Goal: Task Accomplishment & Management: Use online tool/utility

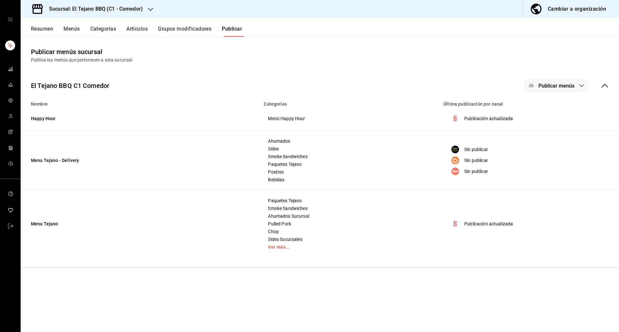
click at [60, 12] on h3 "Sucursal: El Tejano BBQ (C1 - Comedor)" at bounding box center [93, 9] width 99 height 8
click at [55, 54] on span "El Tejano BBQ (C2 - Delivery)" at bounding box center [54, 57] width 57 height 7
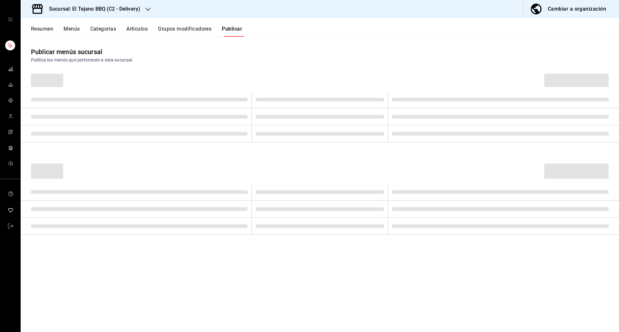
click at [64, 29] on button "Menús" at bounding box center [71, 31] width 16 height 11
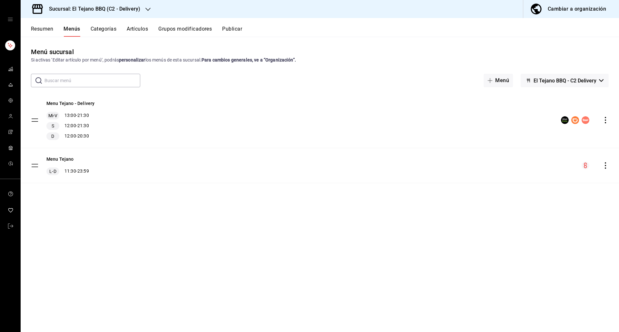
click at [41, 28] on button "Resumen" at bounding box center [42, 31] width 22 height 11
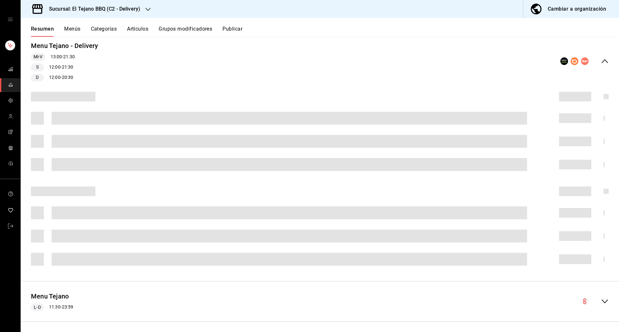
scroll to position [64, 0]
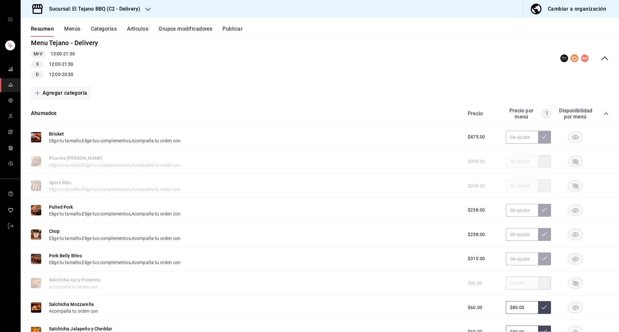
click at [576, 190] on rect "button" at bounding box center [575, 186] width 15 height 11
click at [570, 166] on rect "button" at bounding box center [575, 161] width 15 height 11
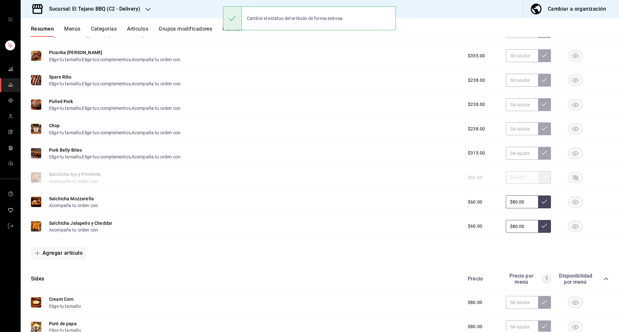
scroll to position [170, 0]
click at [569, 177] on rect "button" at bounding box center [575, 177] width 15 height 11
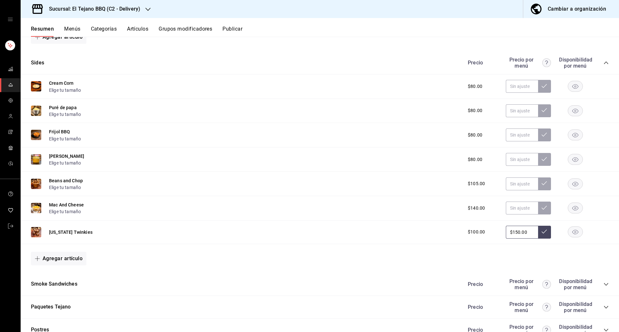
scroll to position [478, 0]
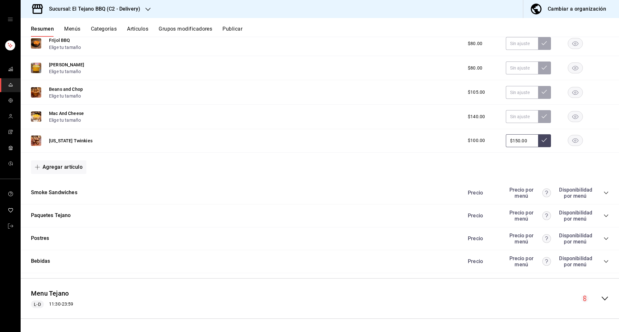
click at [598, 192] on div "Precio Precio por menú Disponibilidad por menú" at bounding box center [534, 193] width 147 height 12
click at [603, 216] on icon "collapse-category-row" at bounding box center [605, 215] width 5 height 5
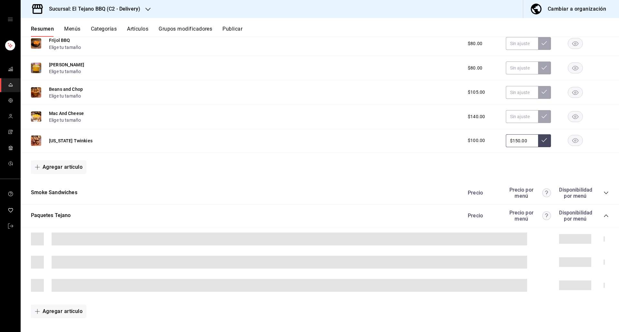
click at [600, 196] on div "Precio Precio por menú Disponibilidad por menú" at bounding box center [534, 193] width 147 height 12
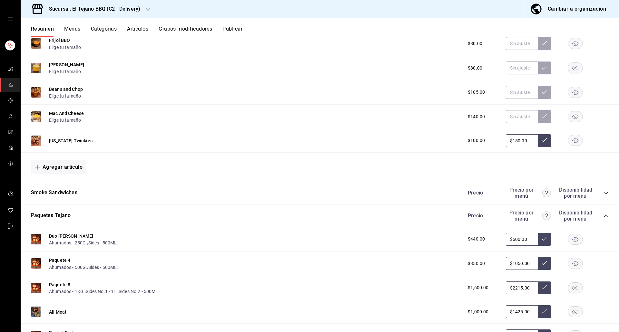
click at [603, 195] on icon "collapse-category-row" at bounding box center [605, 192] width 5 height 5
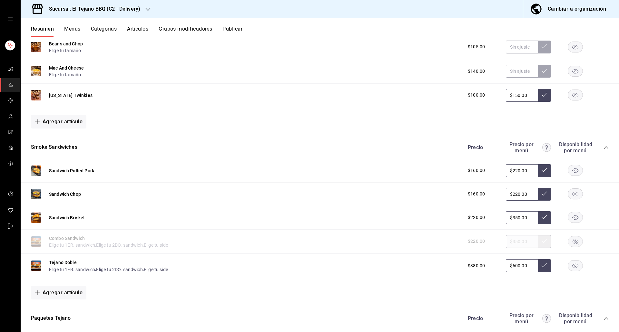
scroll to position [800, 0]
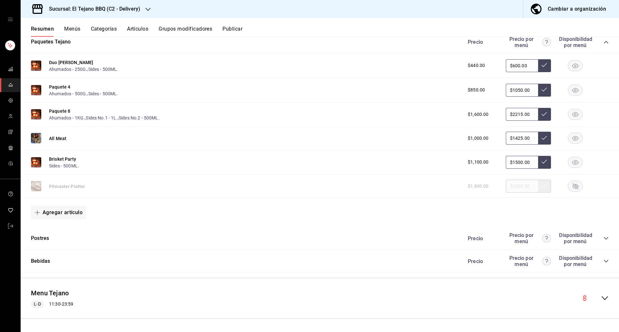
click at [603, 238] on icon "collapse-category-row" at bounding box center [605, 238] width 5 height 5
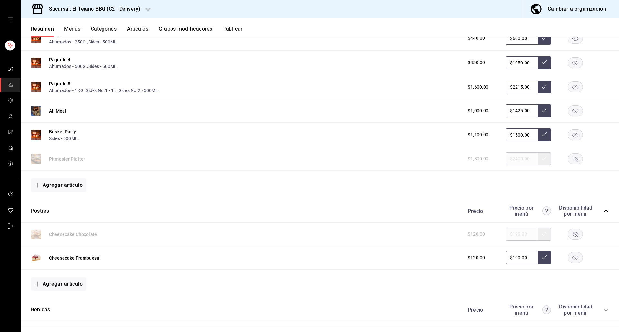
scroll to position [827, 0]
click at [571, 156] on rect "button" at bounding box center [575, 159] width 15 height 11
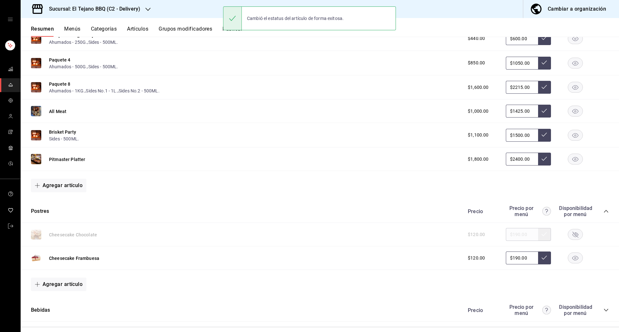
click at [135, 30] on button "Artículos" at bounding box center [137, 31] width 21 height 11
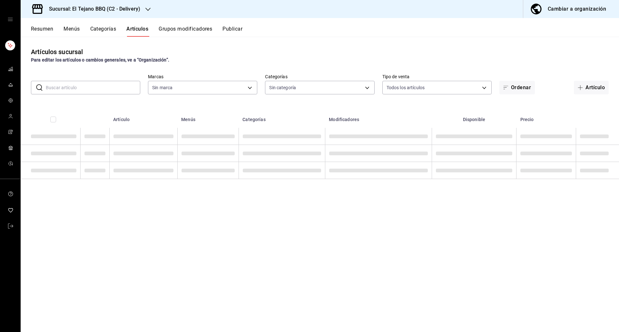
type input "c7ffa1af-67c7-480b-88c6-a37194864535"
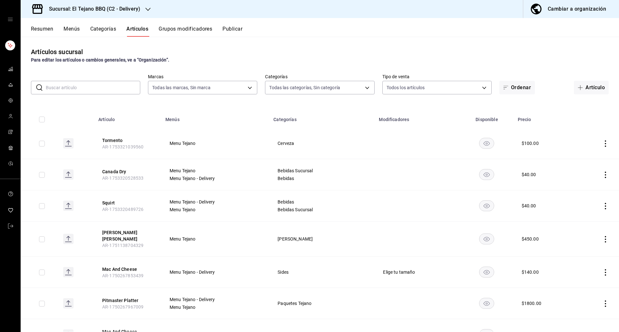
type input "1117e08c-6fdb-465b-b229-f3b4f4884d76,92e33f16-2911-4925-80c1-d9d9da3048ff,3f88d…"
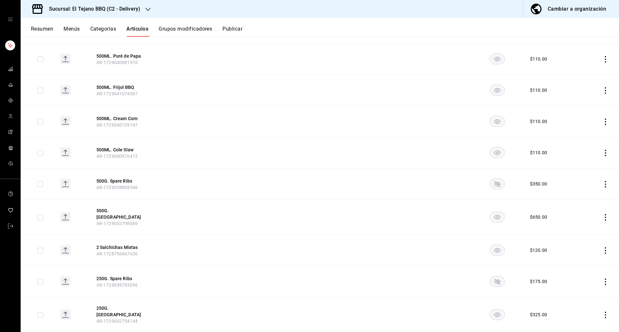
scroll to position [2313, 0]
click at [492, 277] on rect "availability-product" at bounding box center [497, 282] width 15 height 11
click at [491, 179] on rect "availability-product" at bounding box center [497, 184] width 15 height 11
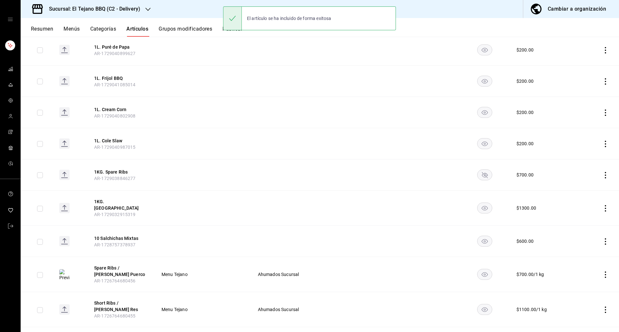
scroll to position [2611, 0]
click at [477, 170] on rect "availability-product" at bounding box center [484, 175] width 15 height 11
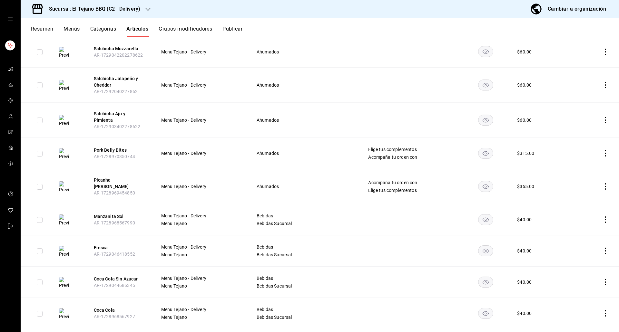
scroll to position [3944, 0]
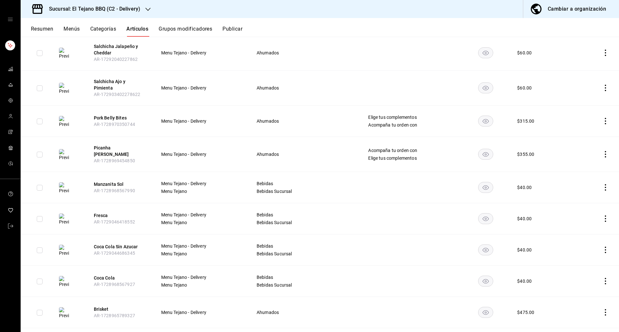
click at [233, 28] on button "Publicar" at bounding box center [232, 31] width 20 height 11
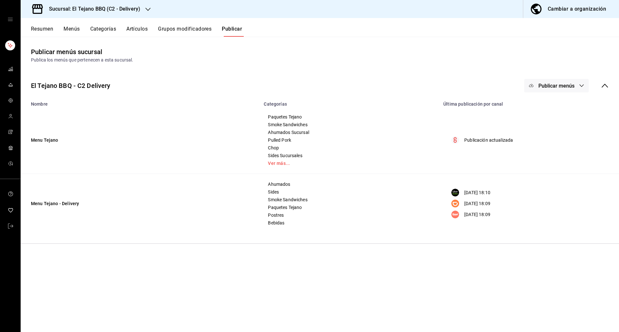
click at [569, 82] on button "Publicar menús" at bounding box center [556, 86] width 64 height 14
click at [554, 157] on li "Rappi" at bounding box center [556, 161] width 59 height 18
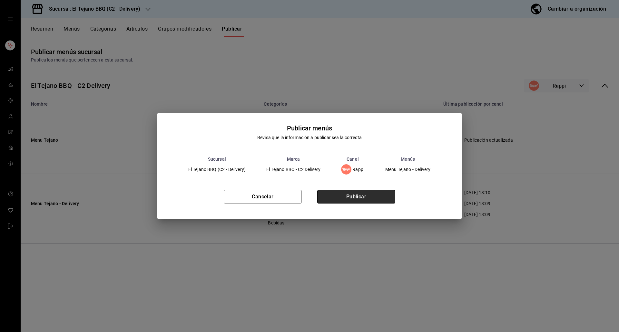
click at [367, 196] on button "Publicar" at bounding box center [356, 197] width 78 height 14
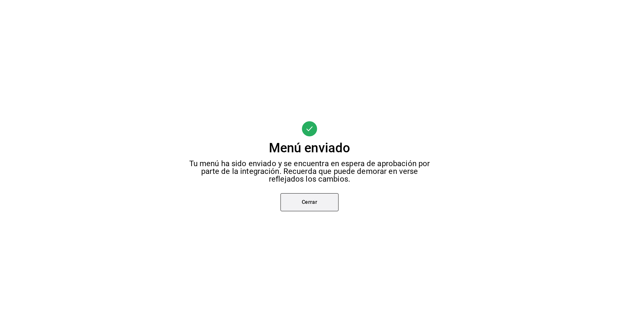
click at [306, 206] on button "Cerrar" at bounding box center [309, 202] width 58 height 18
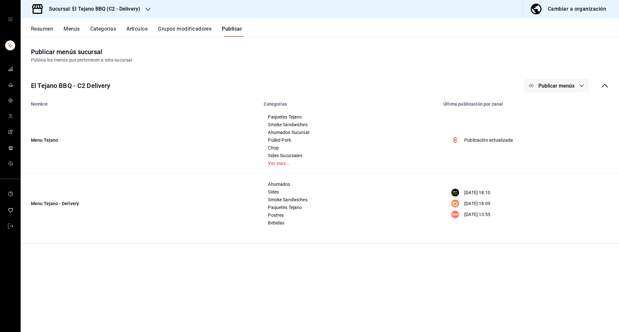
click at [547, 78] on div "El Tejano BBQ - C2 Delivery Publicar menús" at bounding box center [320, 86] width 598 height 24
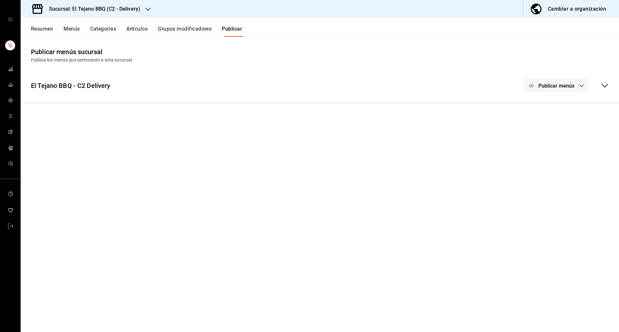
click at [550, 79] on button "Publicar menús" at bounding box center [556, 86] width 64 height 14
click at [544, 146] on div at bounding box center [541, 143] width 18 height 10
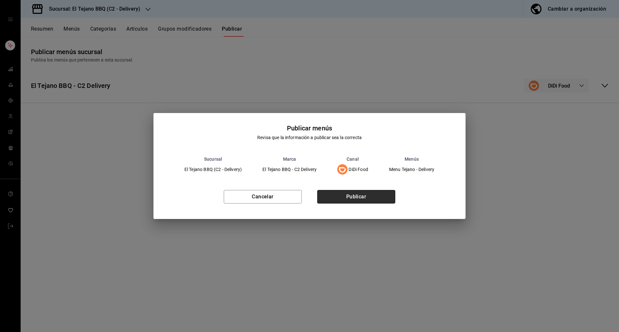
click at [355, 195] on button "Publicar" at bounding box center [356, 197] width 78 height 14
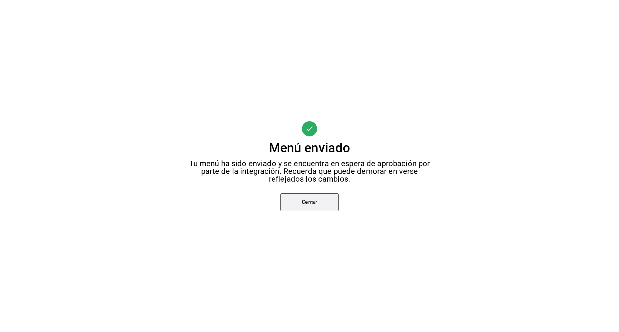
click at [308, 200] on button "Cerrar" at bounding box center [309, 202] width 58 height 18
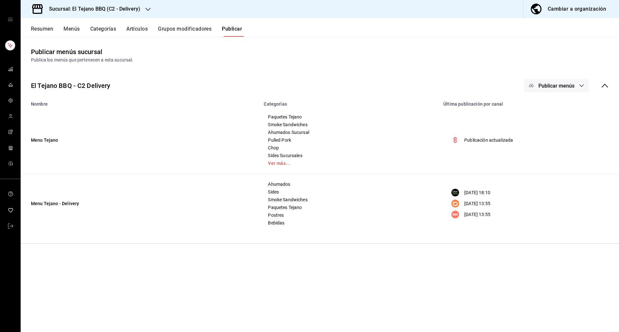
click at [536, 83] on button "Publicar menús" at bounding box center [556, 86] width 64 height 14
click at [536, 127] on img at bounding box center [537, 125] width 10 height 10
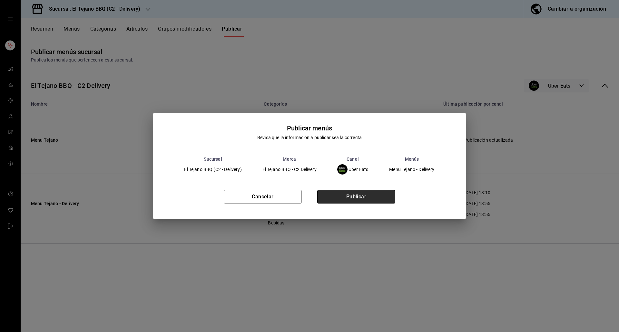
click at [343, 199] on button "Publicar" at bounding box center [356, 197] width 78 height 14
